Goal: Information Seeking & Learning: Learn about a topic

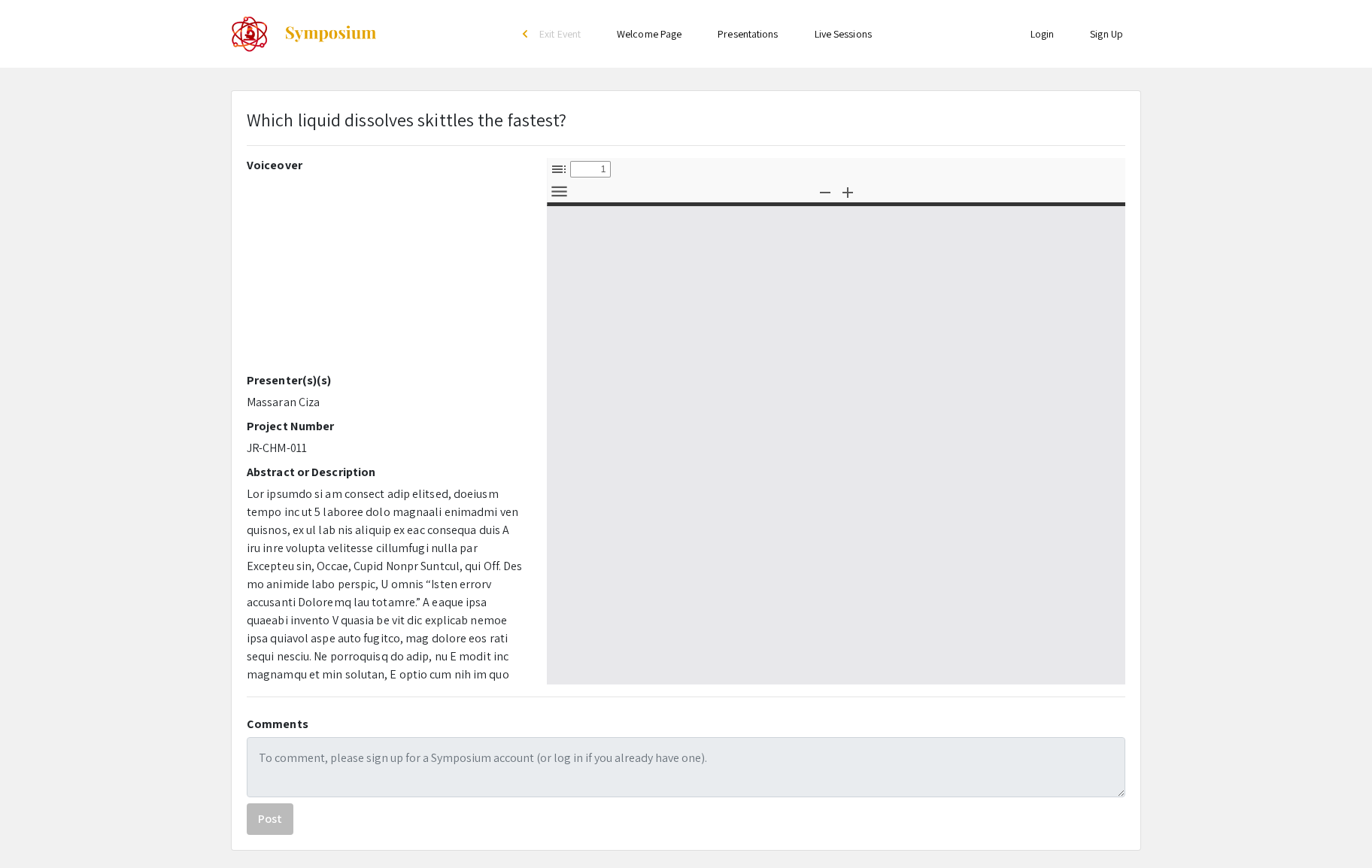
select select "custom"
type input "0"
select select "custom"
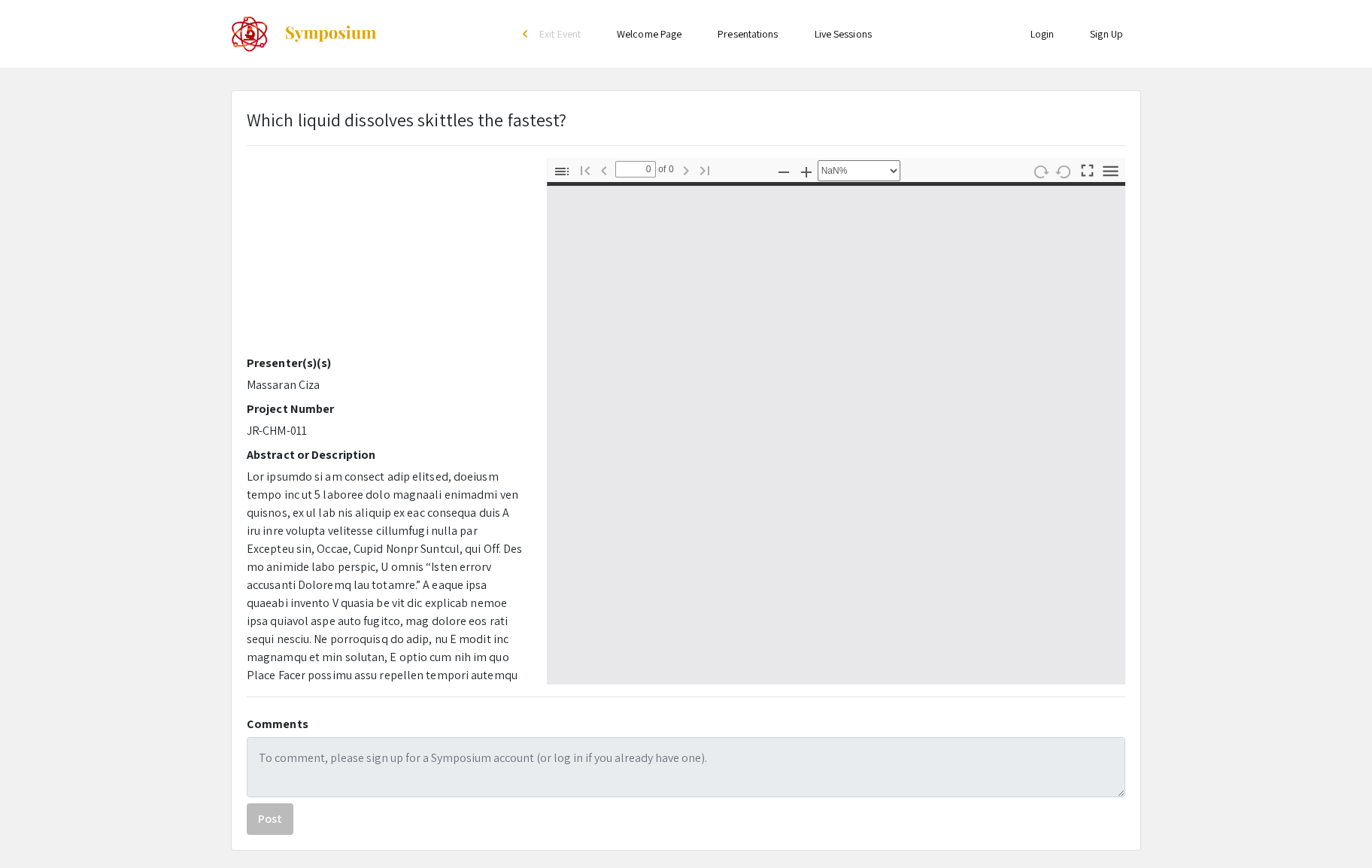
type input "1"
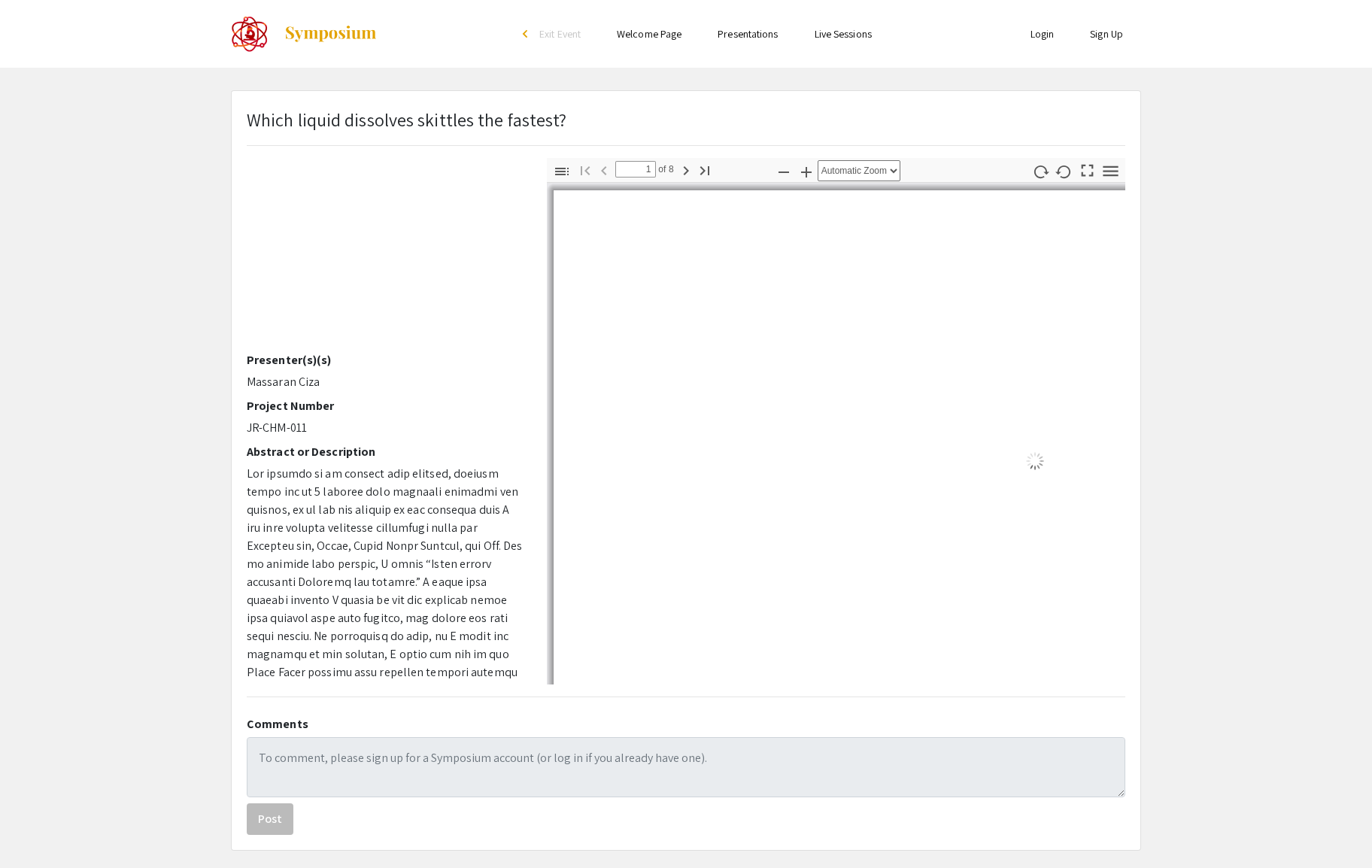
scroll to position [34, 0]
select select "auto"
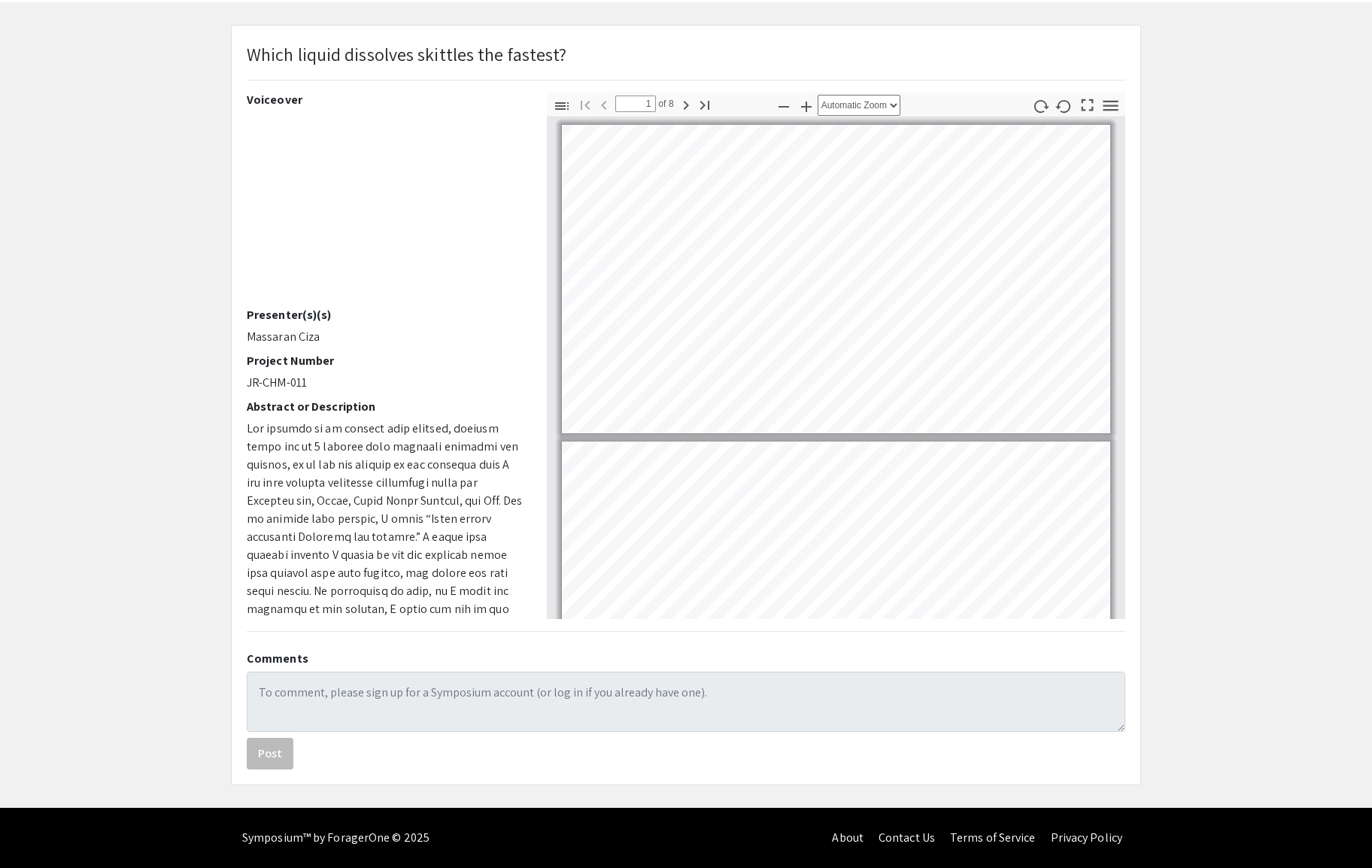
scroll to position [0, 0]
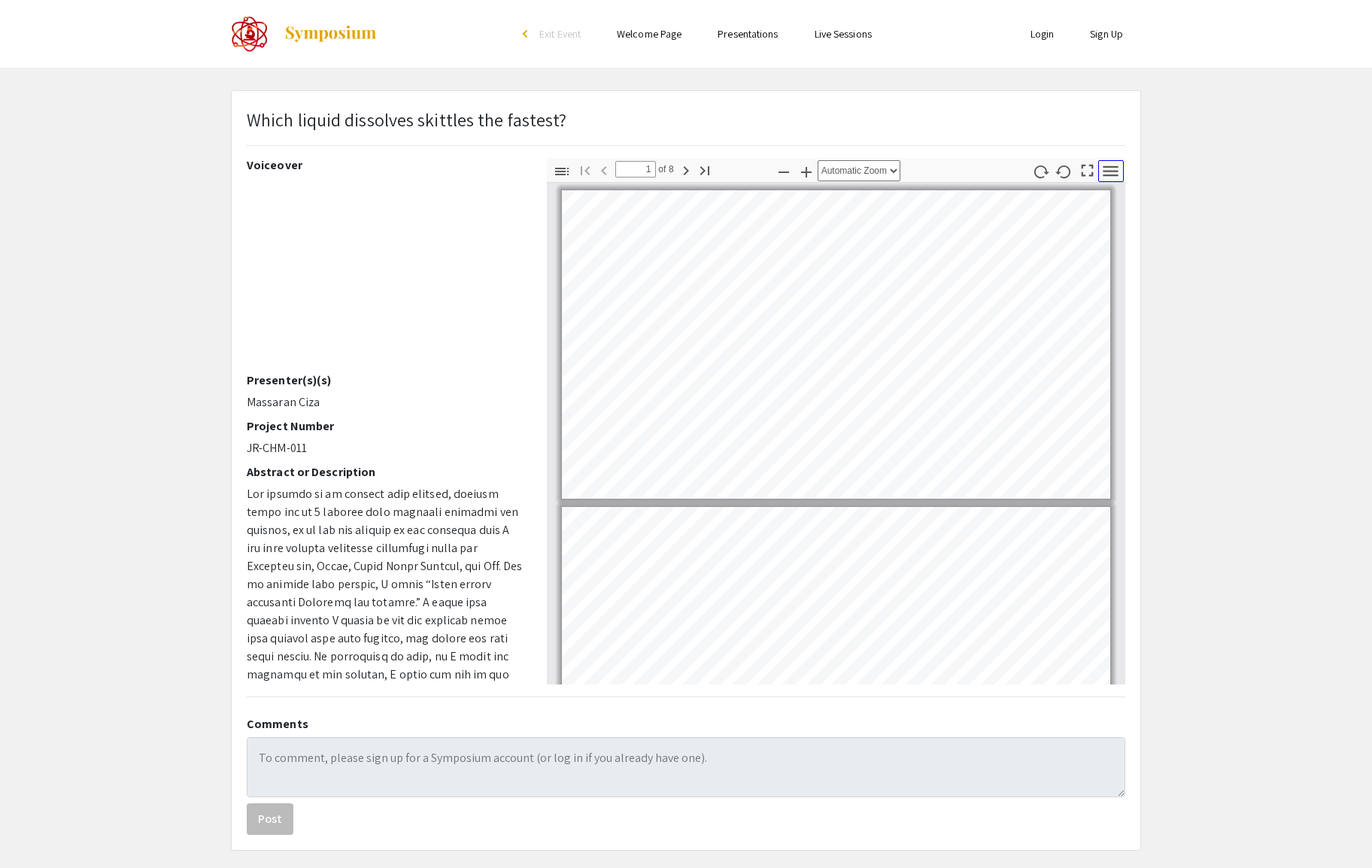
click at [1115, 173] on icon "button" at bounding box center [1111, 171] width 20 height 20
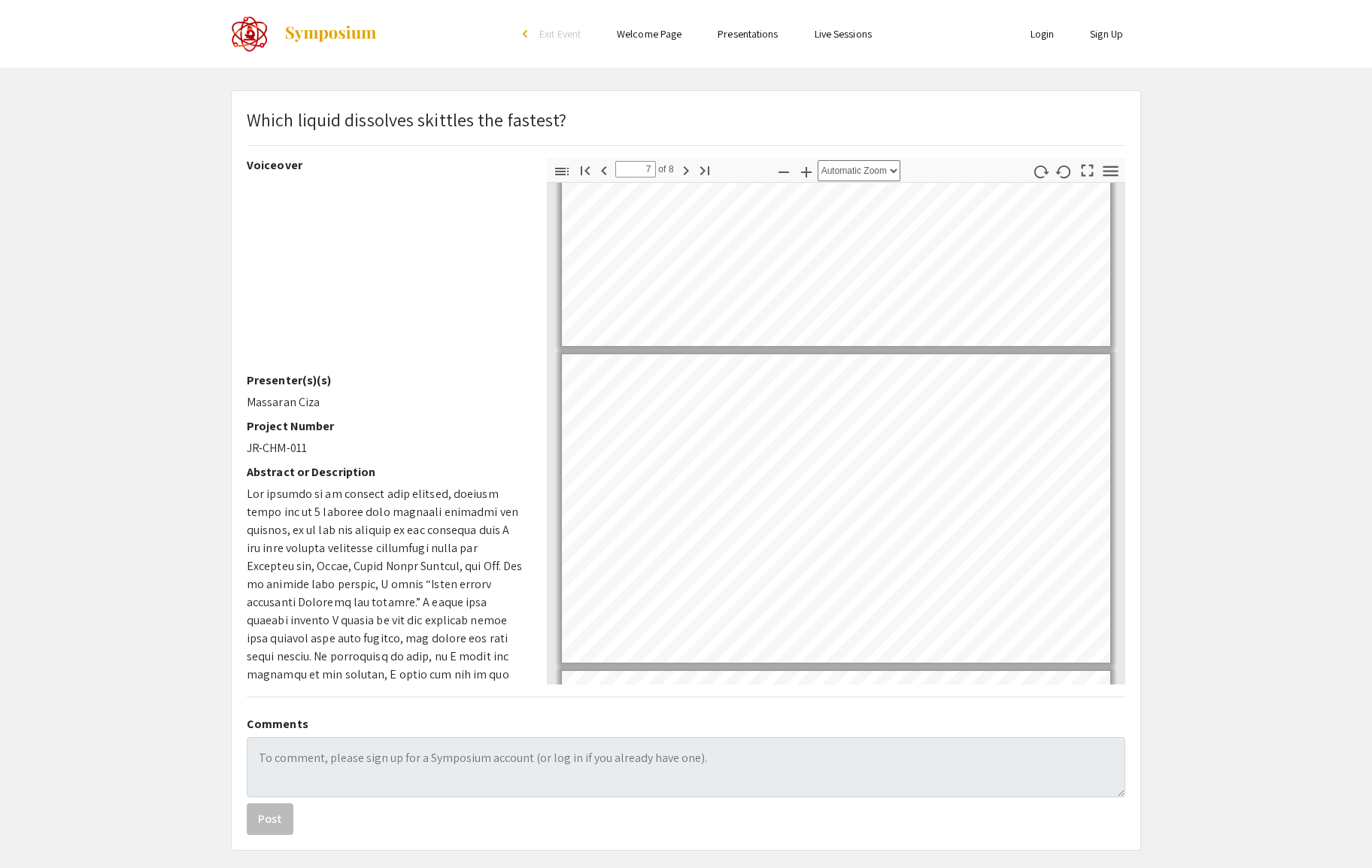
scroll to position [1827, 0]
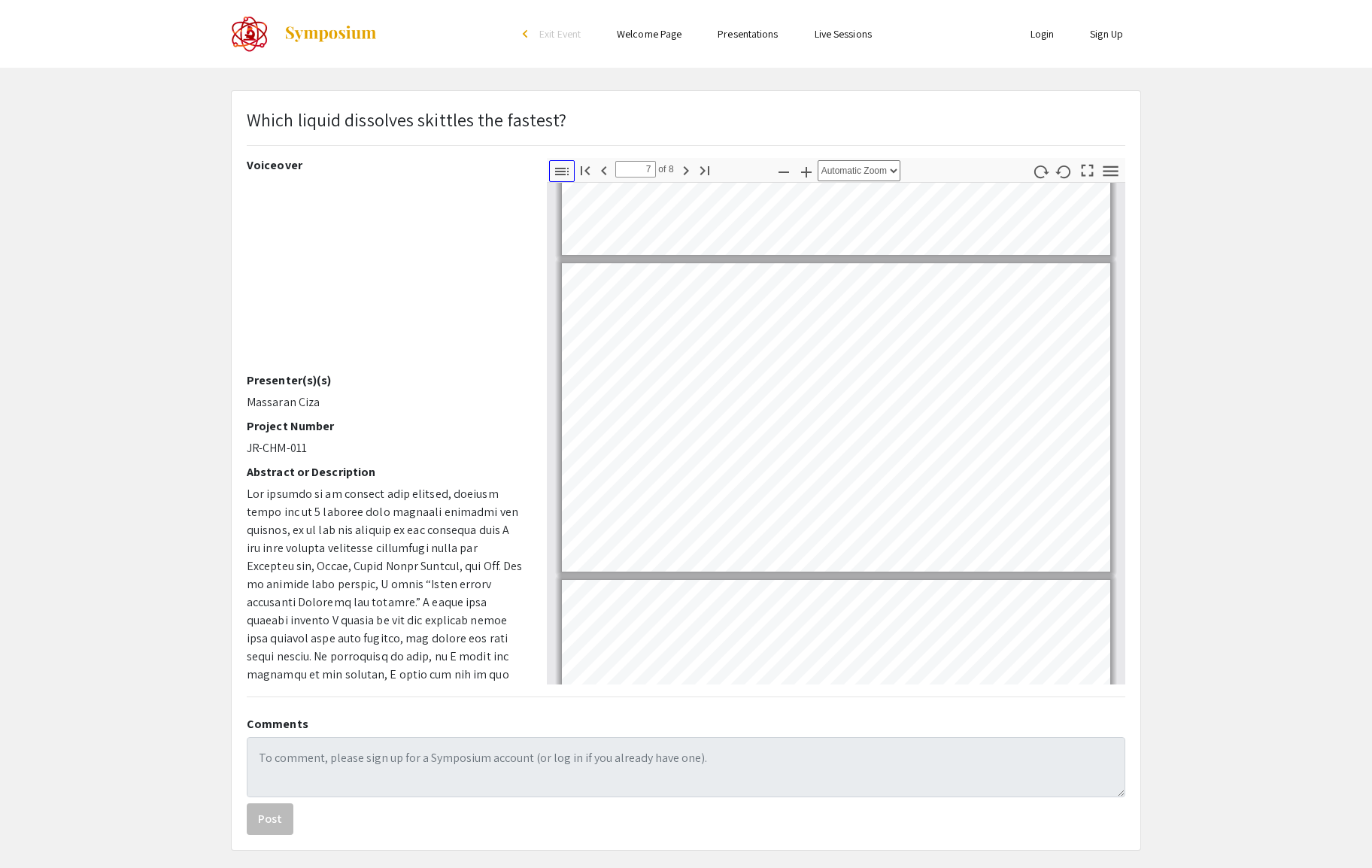
click at [561, 171] on icon "button" at bounding box center [562, 172] width 13 height 8
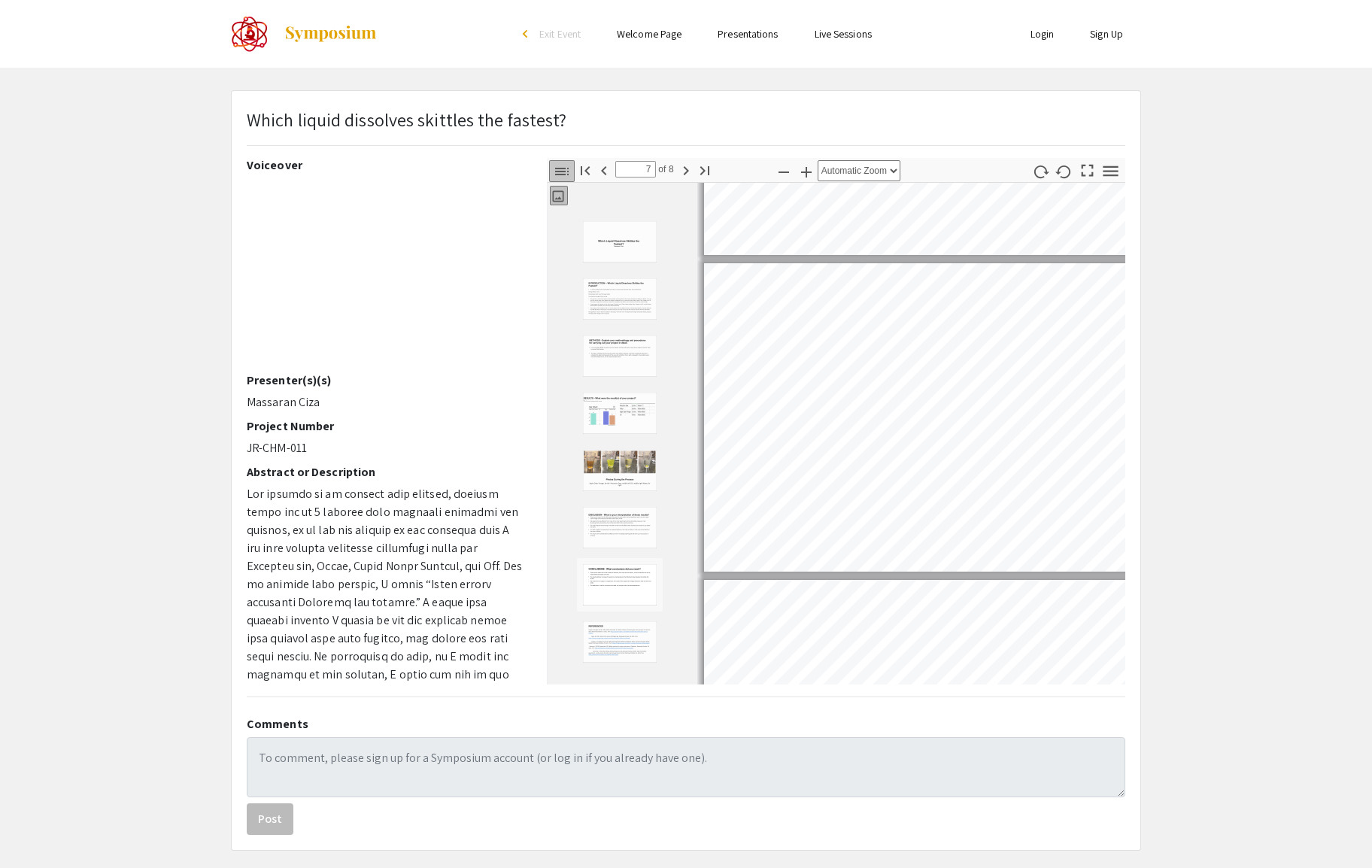
type input "6"
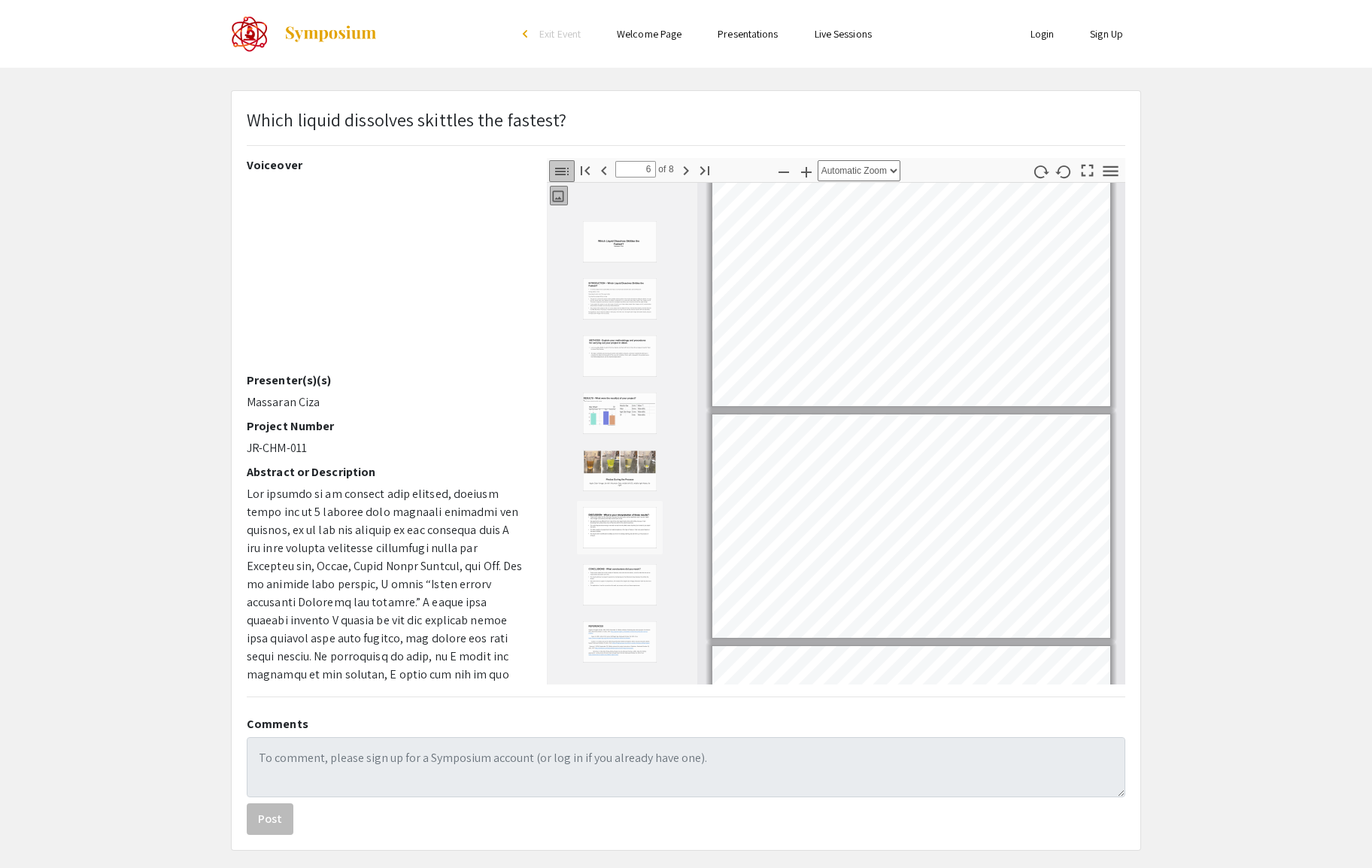
click at [557, 168] on icon "button" at bounding box center [562, 172] width 13 height 8
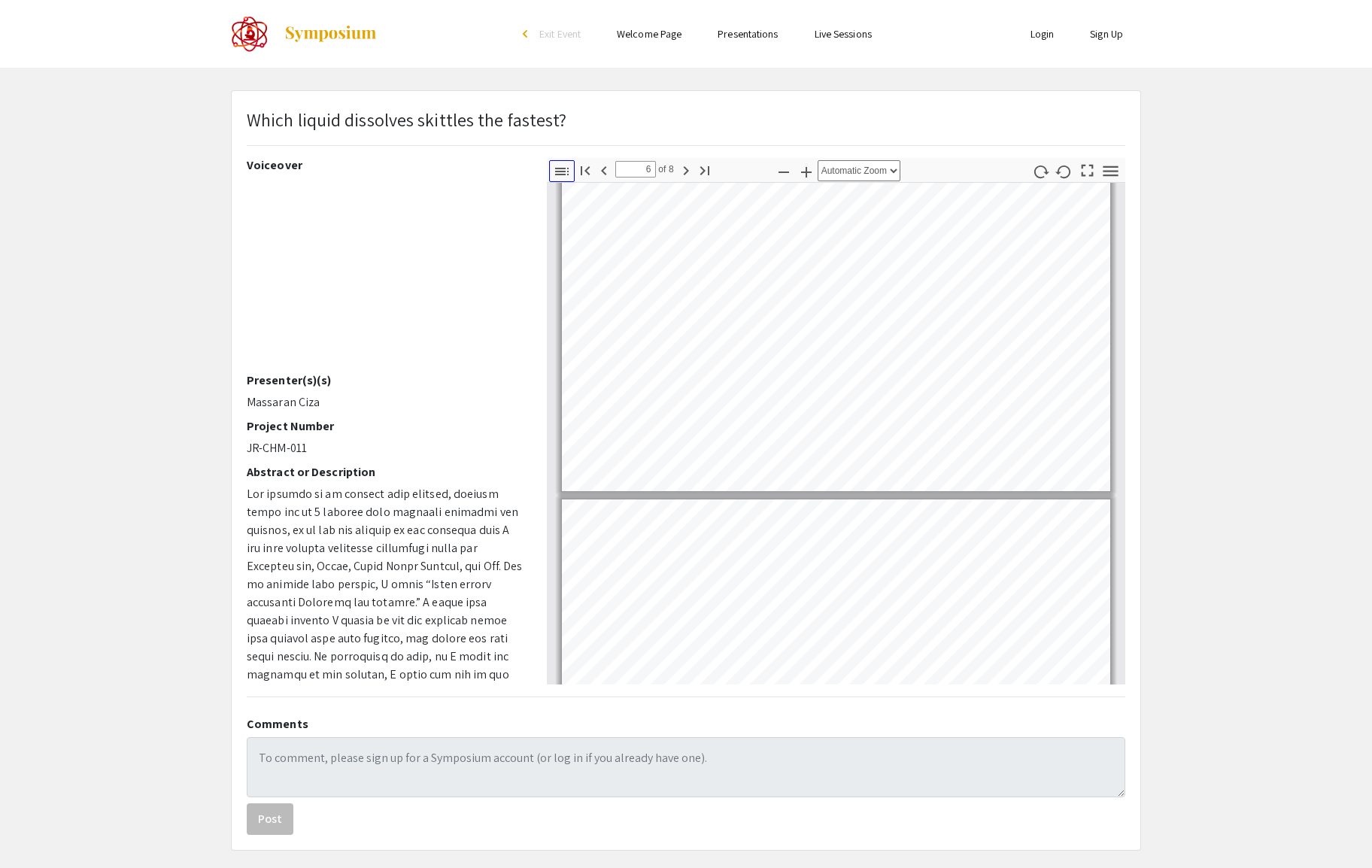
click at [555, 165] on icon "button" at bounding box center [562, 171] width 18 height 18
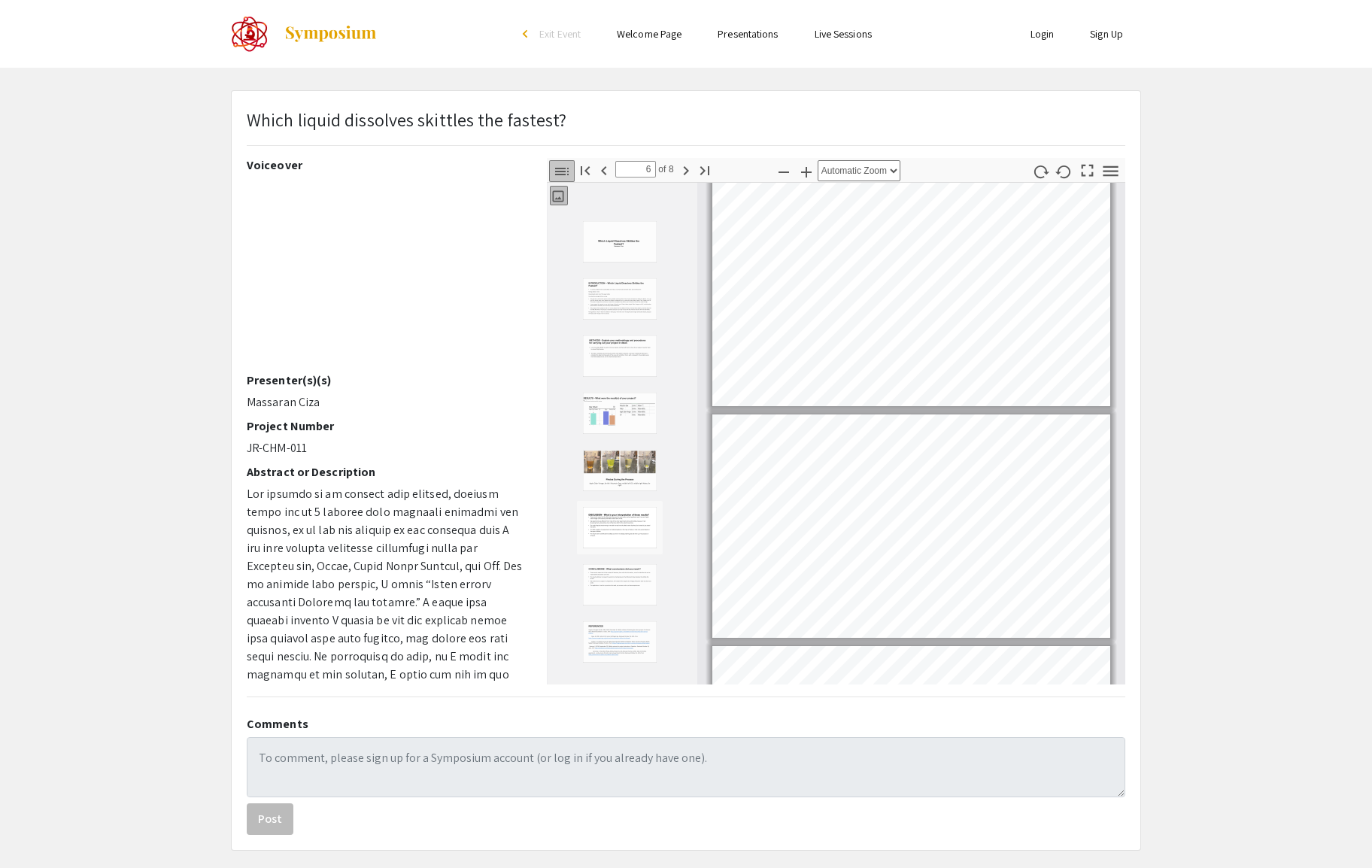
click at [568, 199] on div "Thumbnails Document Outline Attachments Layers" at bounding box center [561, 196] width 20 height 25
click at [560, 199] on icon "button" at bounding box center [558, 196] width 15 height 15
click at [1097, 179] on icon "button" at bounding box center [1087, 170] width 20 height 20
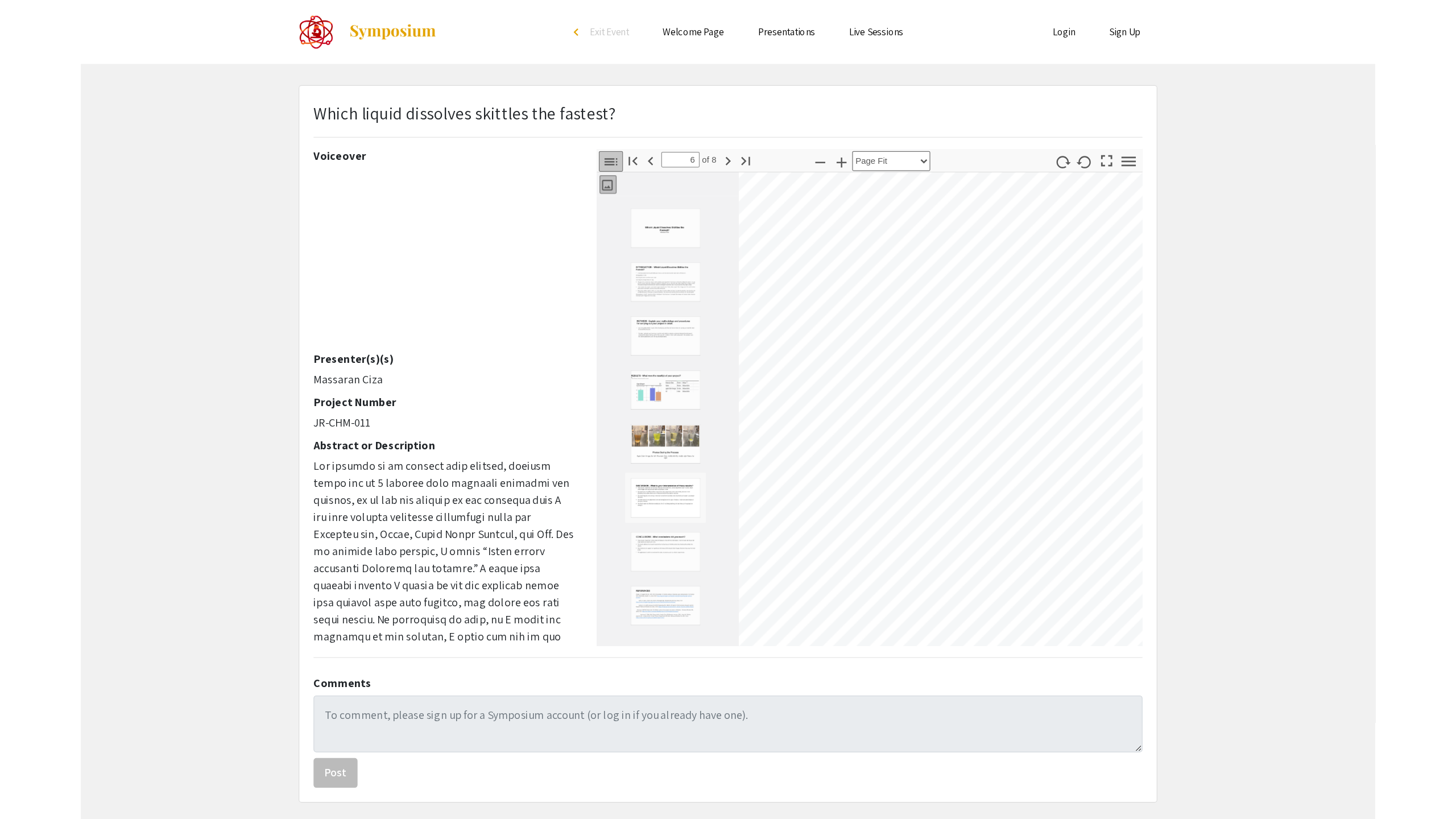
scroll to position [818, 0]
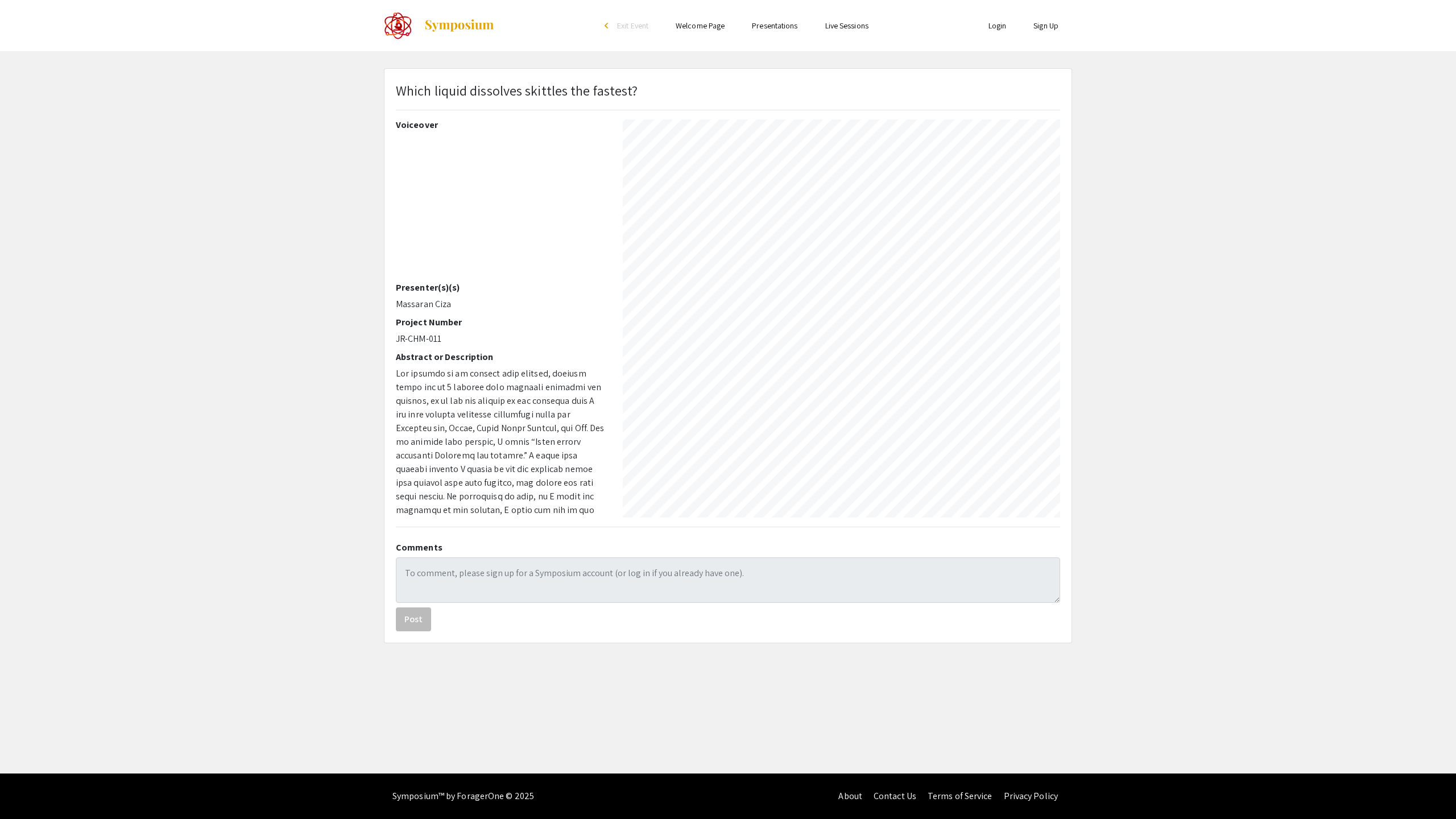
select select "page-width"
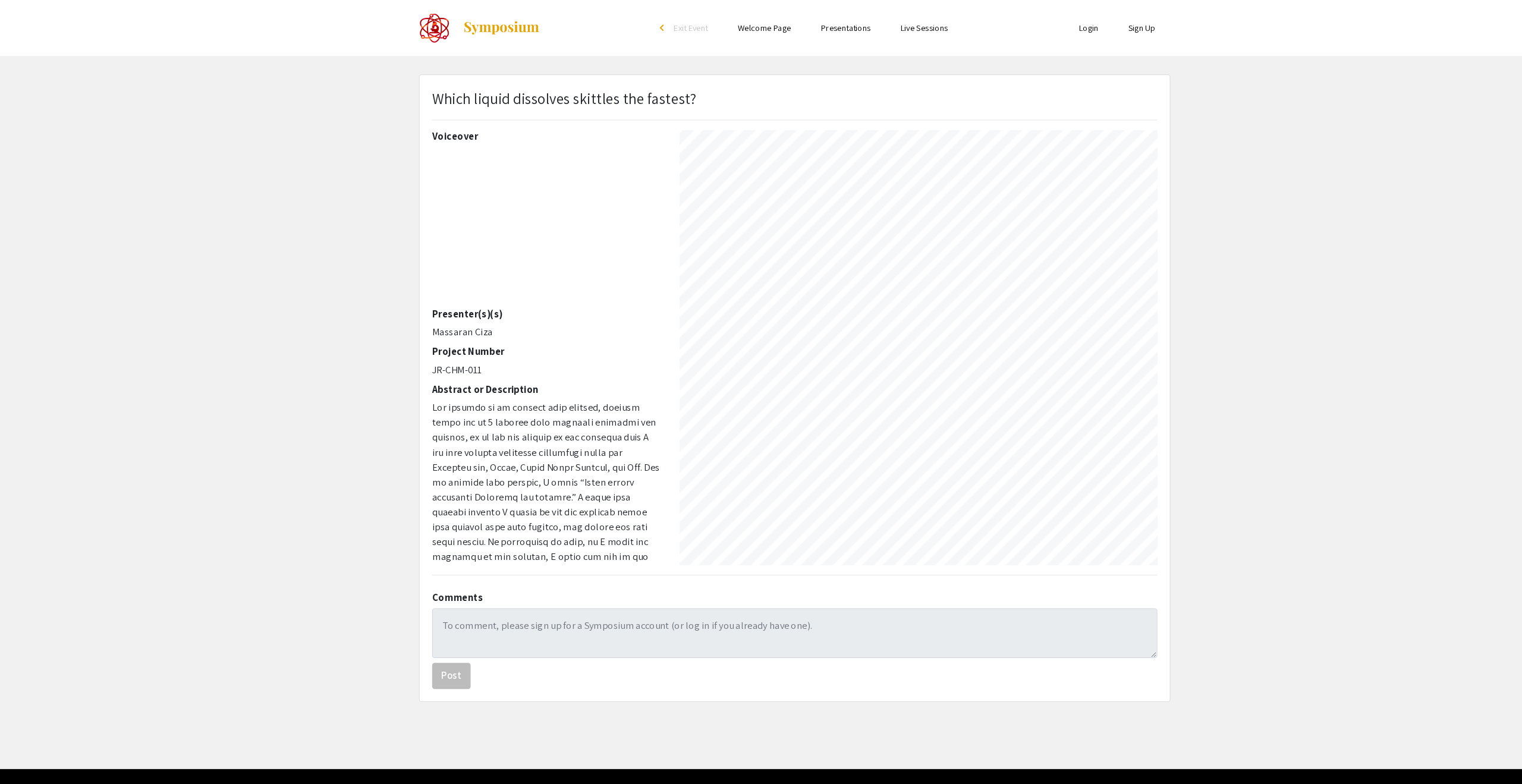
type input "6"
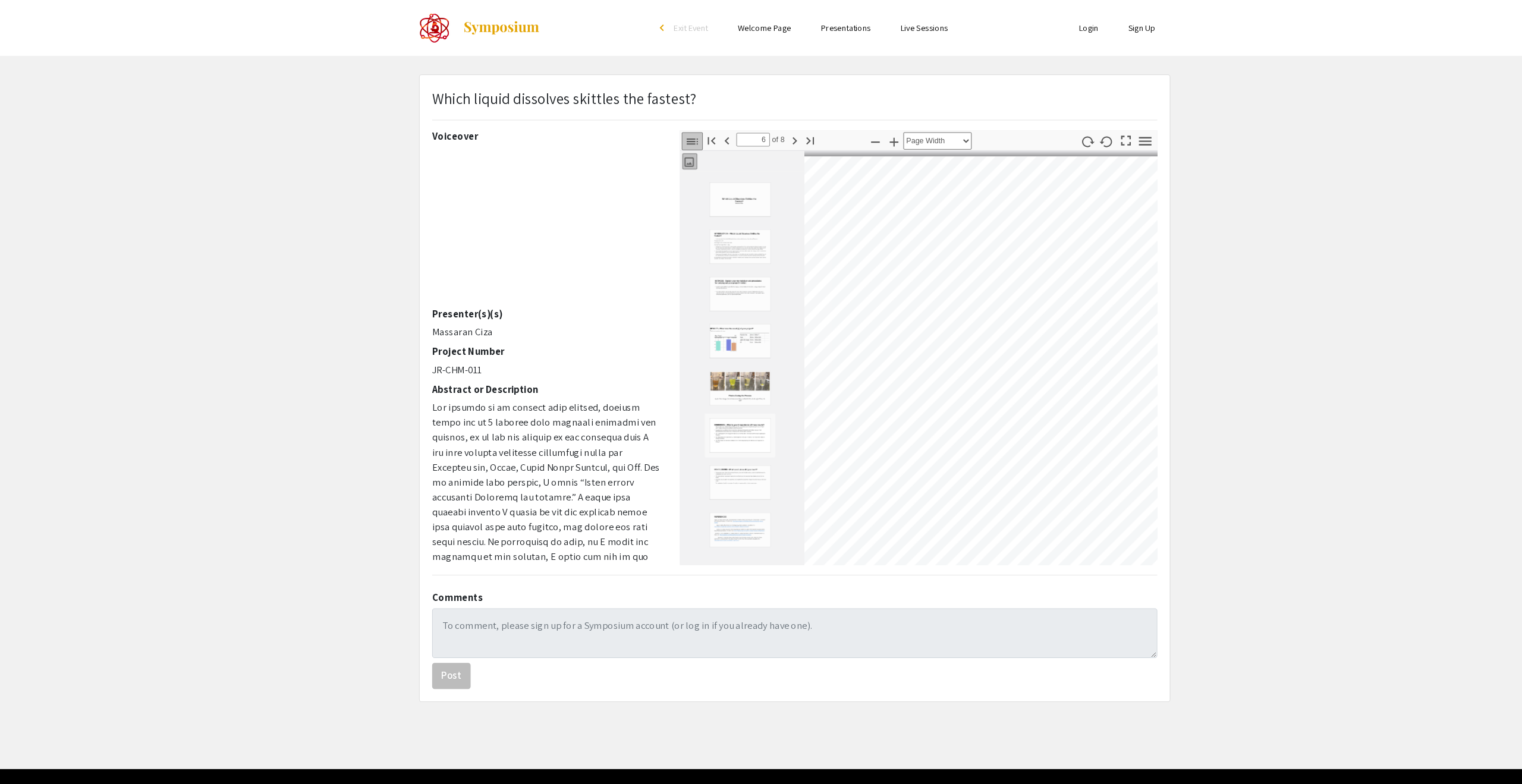
select select "auto"
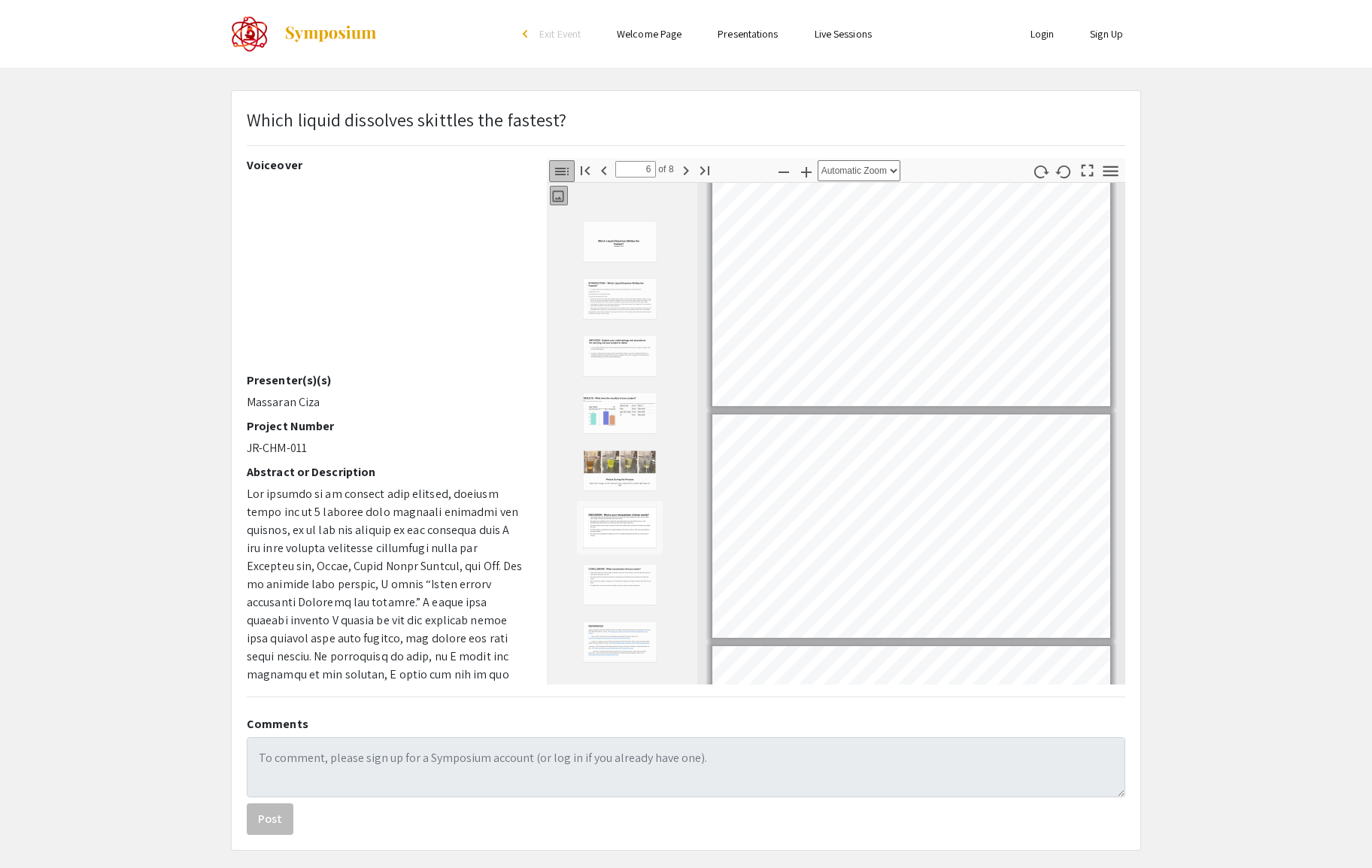
scroll to position [65, 0]
